Goal: Information Seeking & Learning: Understand process/instructions

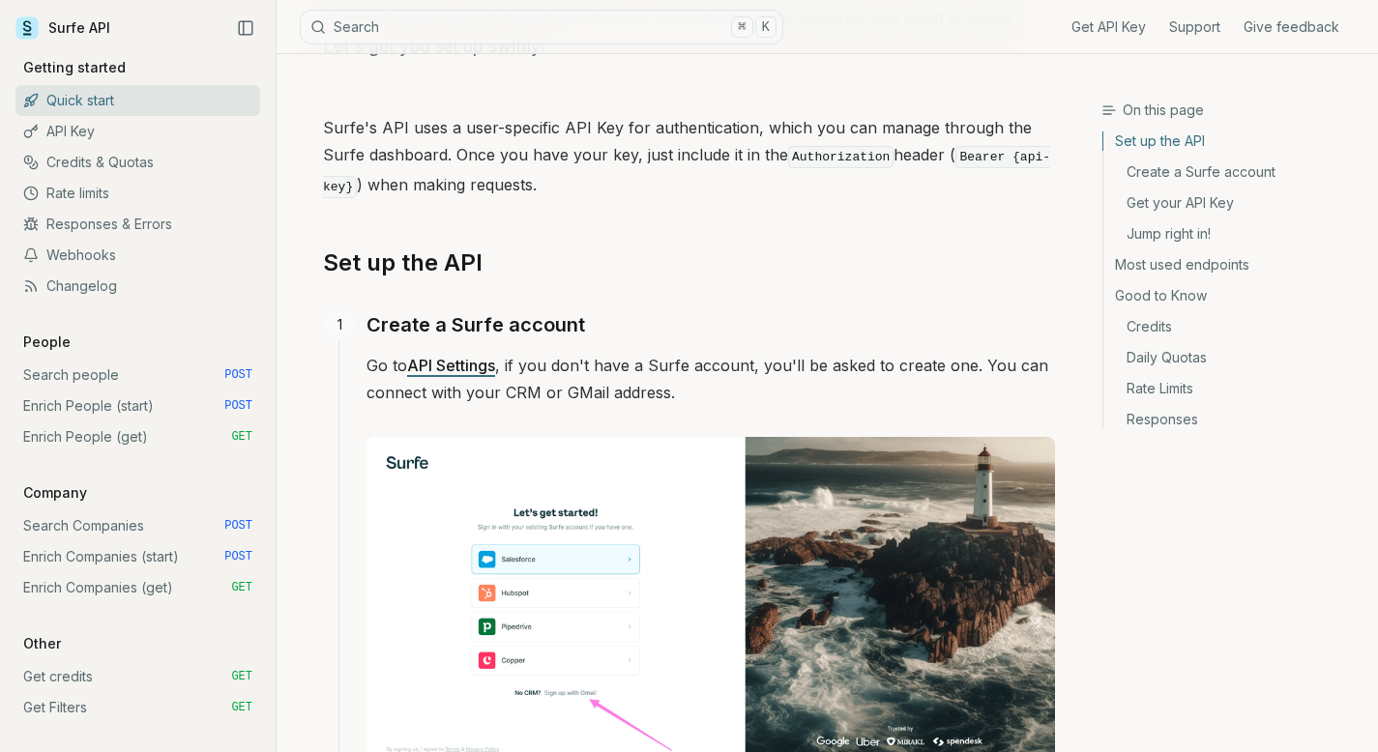
scroll to position [156, 0]
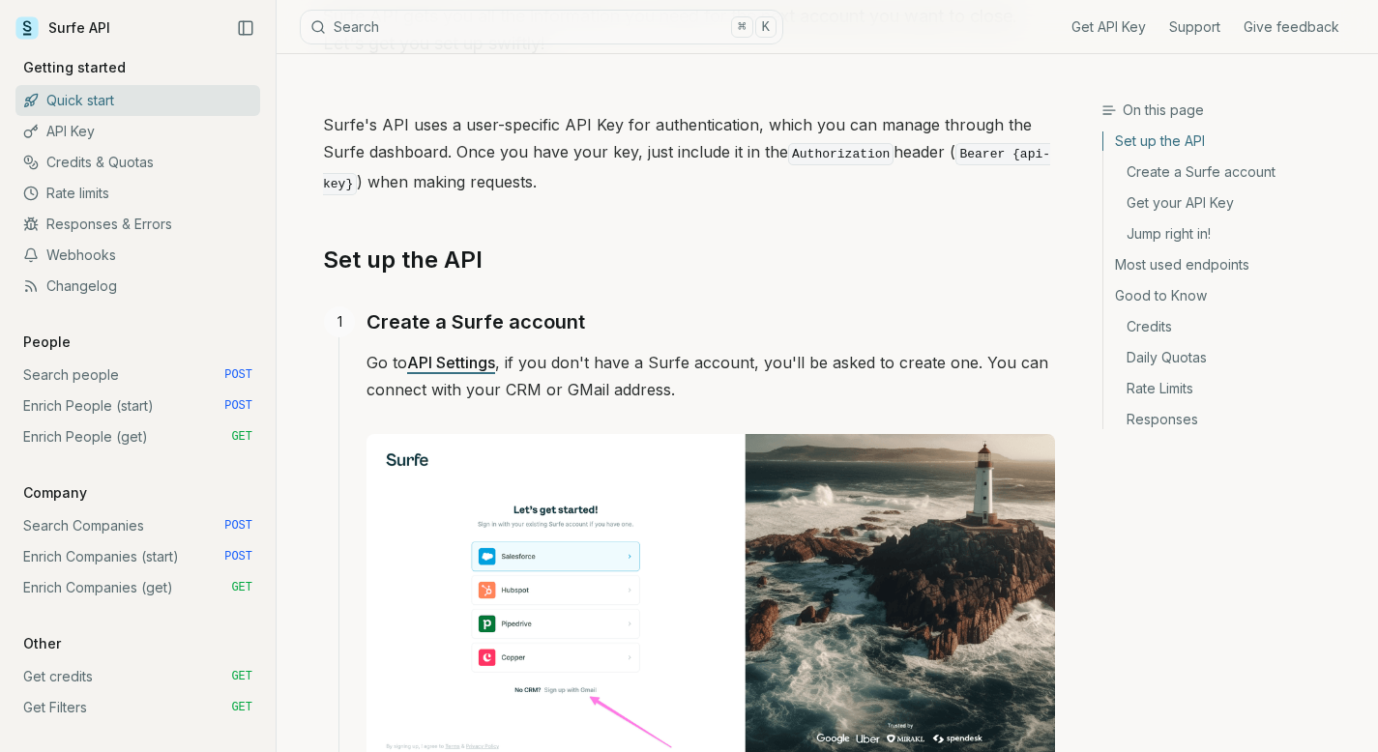
click at [1161, 335] on link "Credits" at bounding box center [1232, 326] width 259 height 31
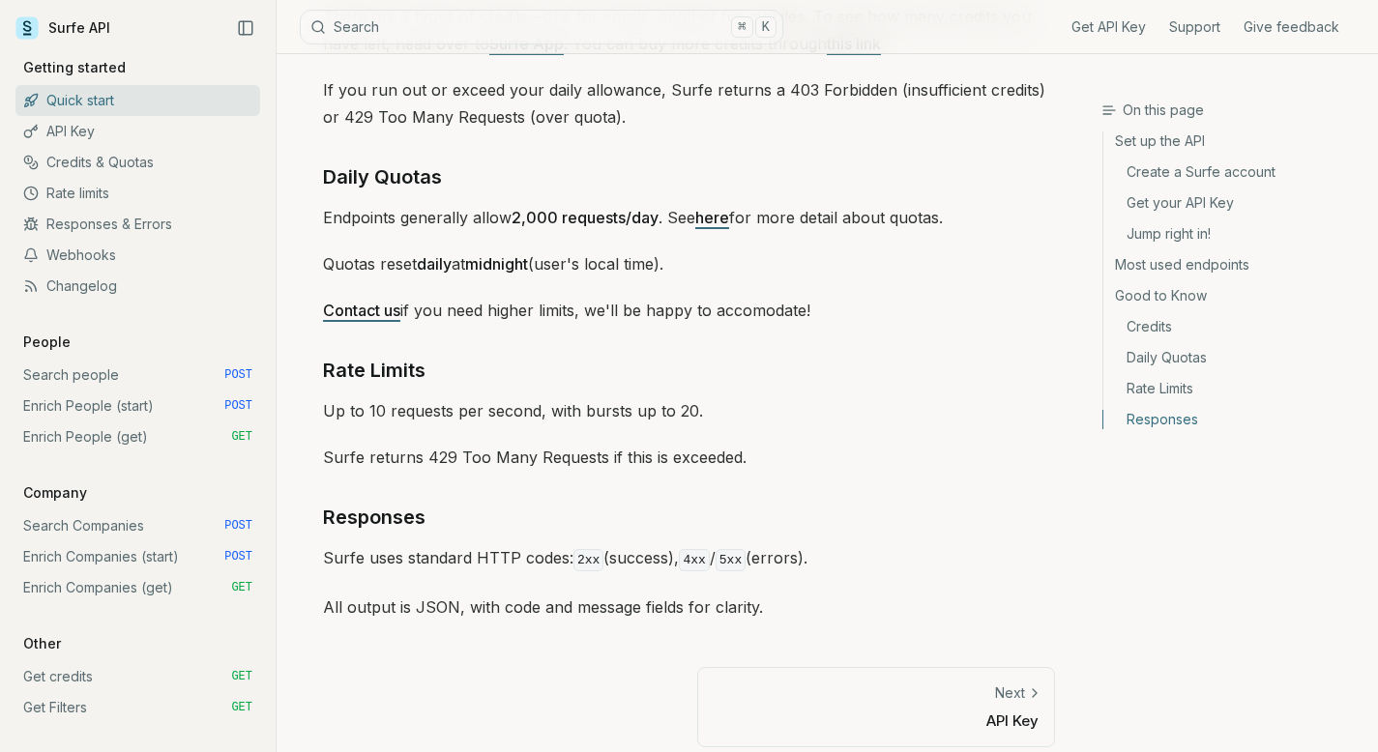
scroll to position [2868, 0]
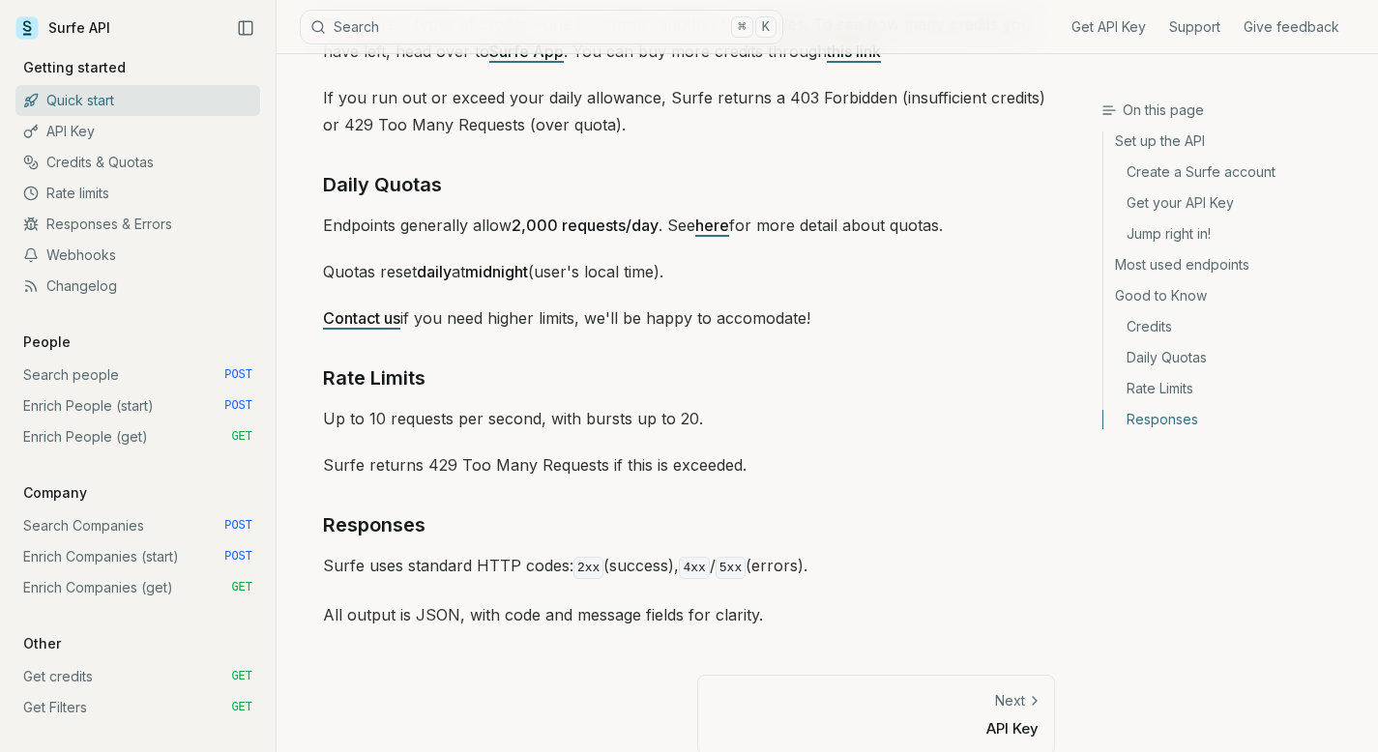
click at [708, 223] on link "here" at bounding box center [712, 225] width 34 height 19
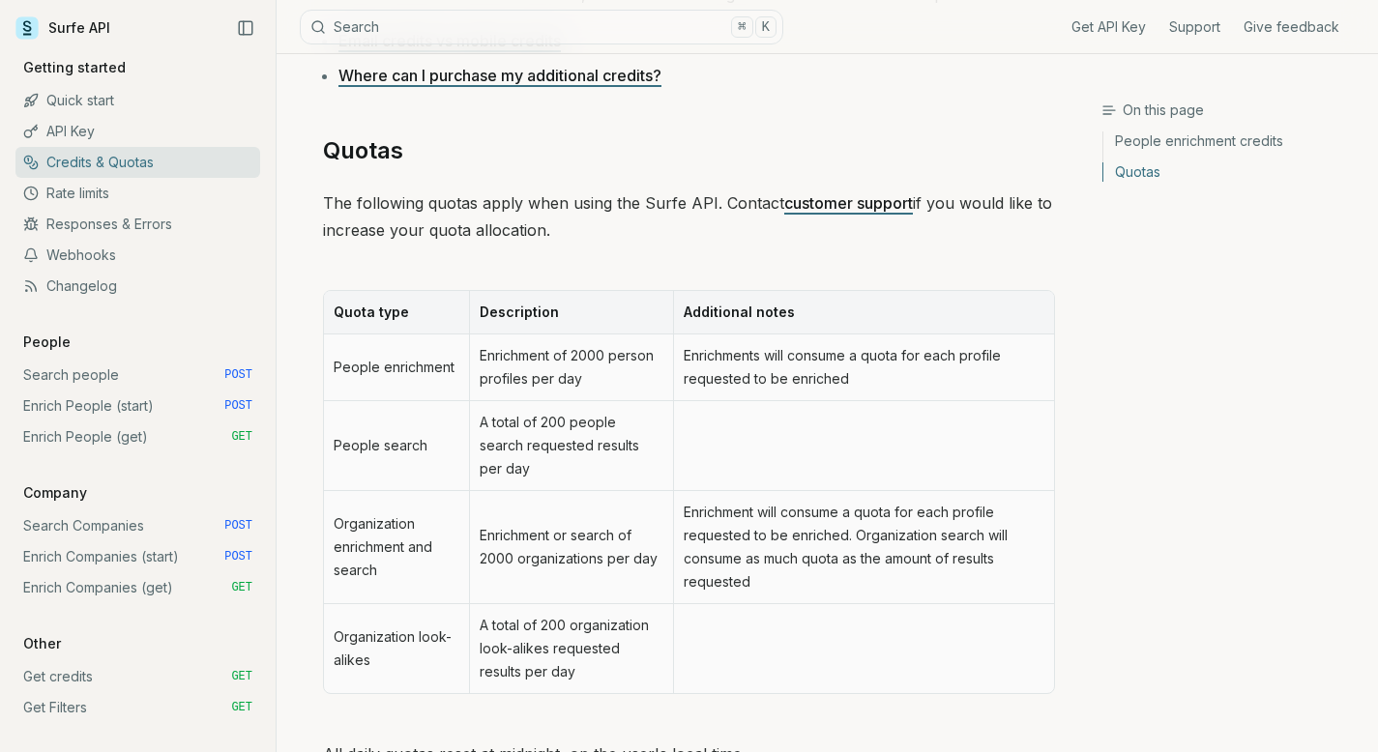
scroll to position [931, 0]
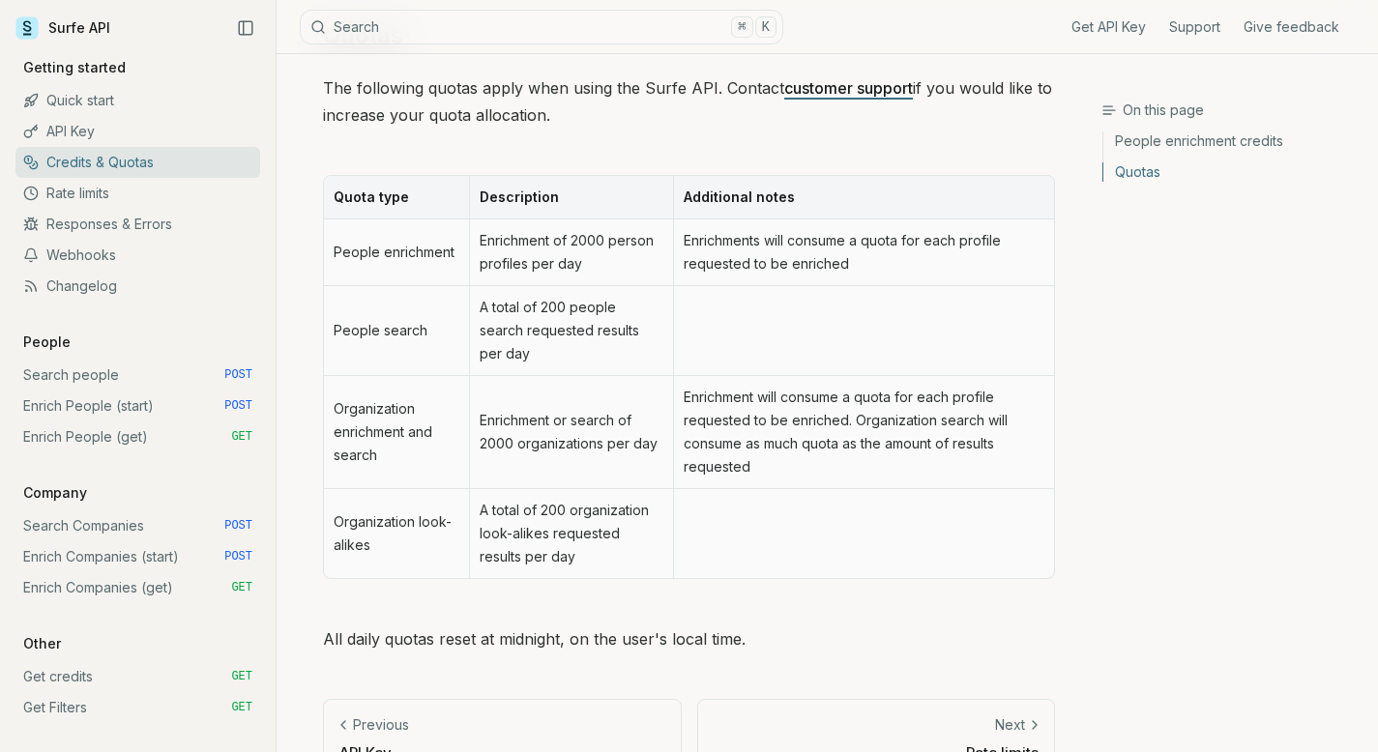
click at [120, 676] on link "Get credits GET" at bounding box center [137, 676] width 245 height 31
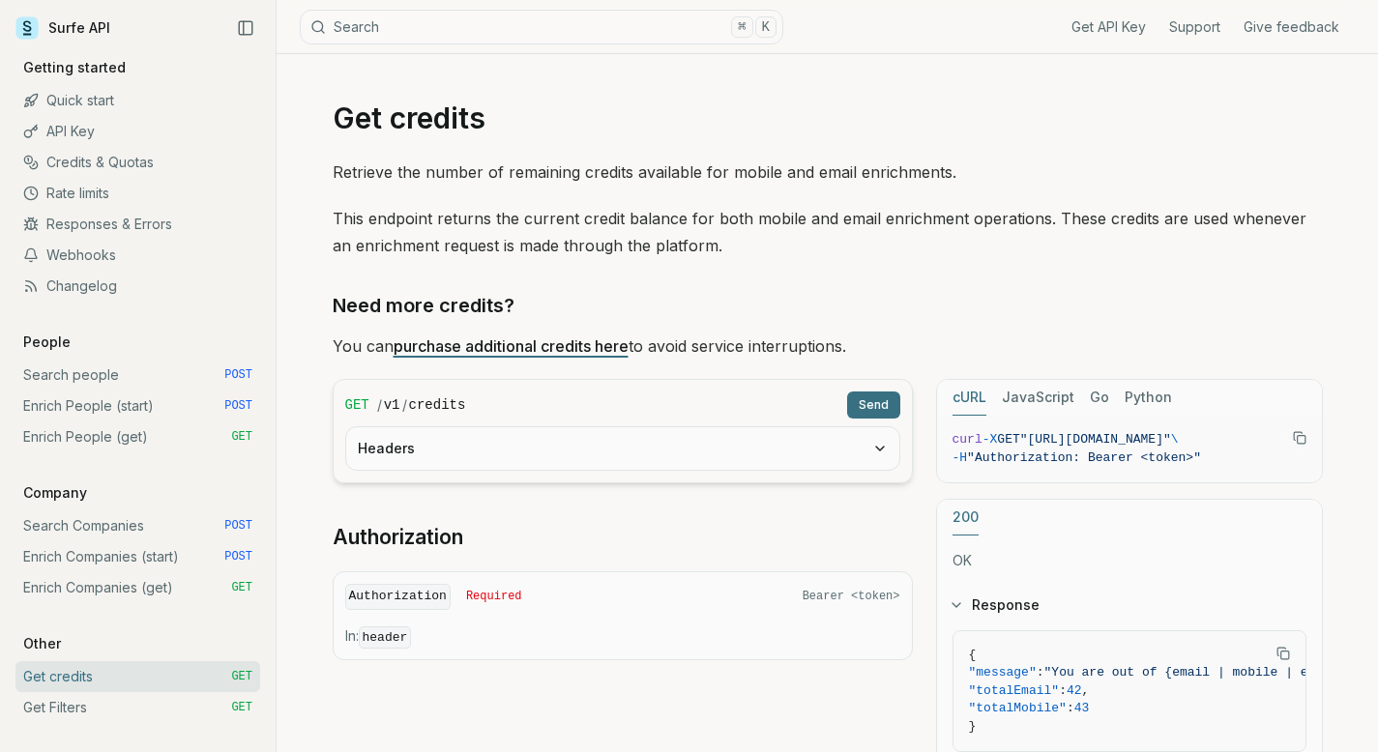
click at [126, 525] on link "Search Companies POST" at bounding box center [137, 526] width 245 height 31
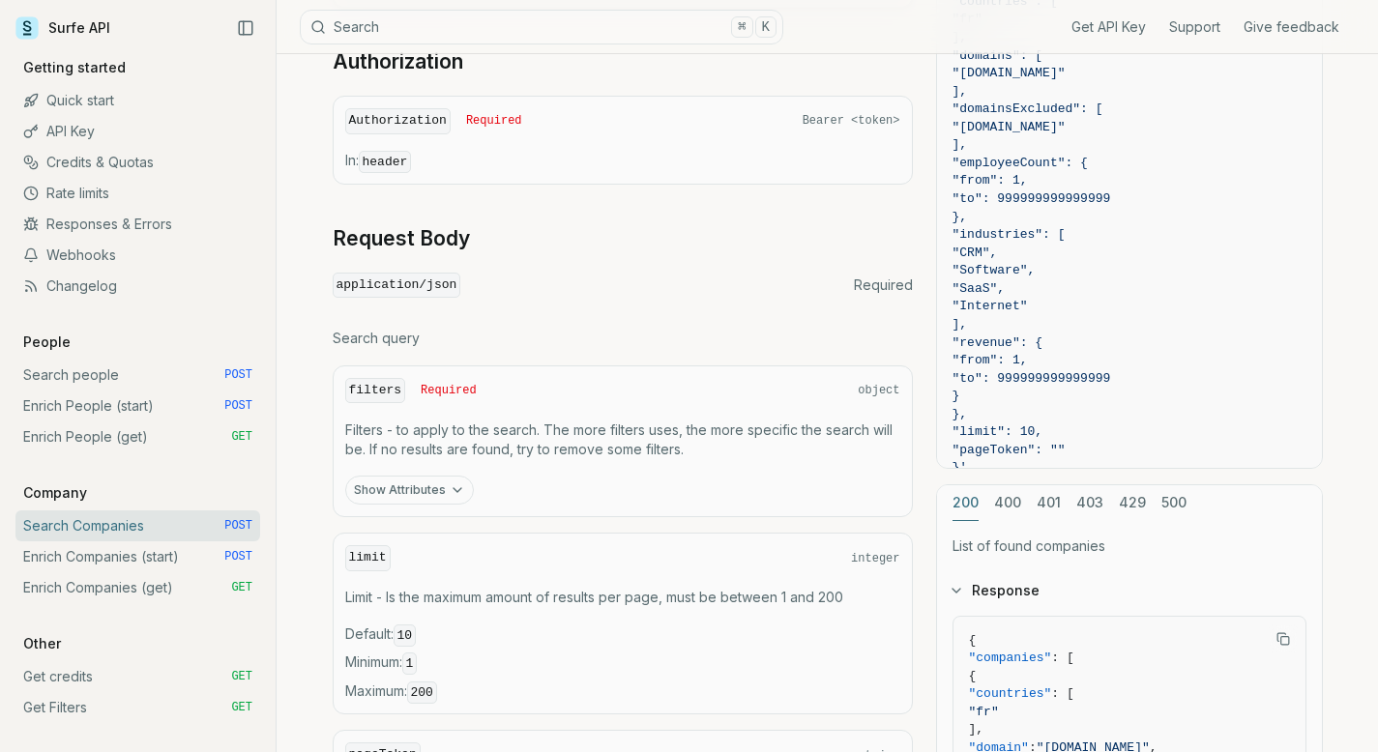
scroll to position [468, 0]
